Goal: Navigation & Orientation: Find specific page/section

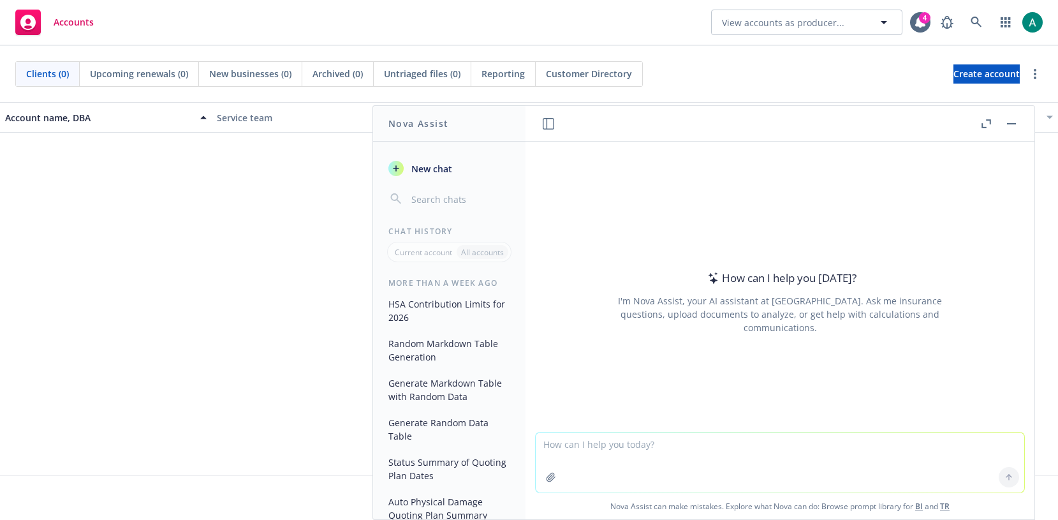
click at [1024, 128] on header at bounding box center [780, 124] width 509 height 36
click at [1014, 128] on button "button" at bounding box center [1011, 123] width 15 height 15
